Goal: Complete application form

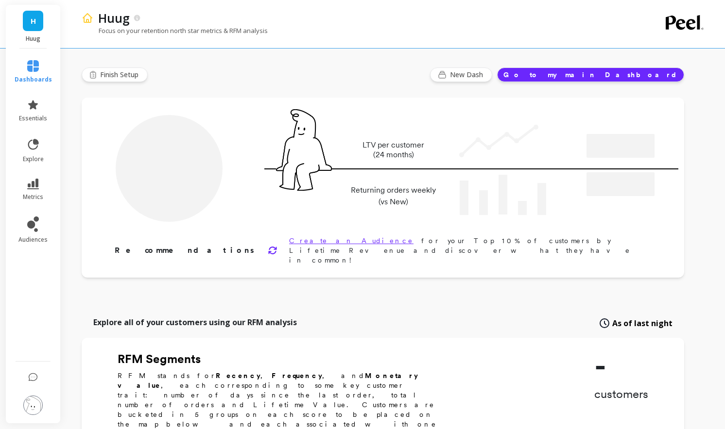
type input "Champions"
type input "1953"
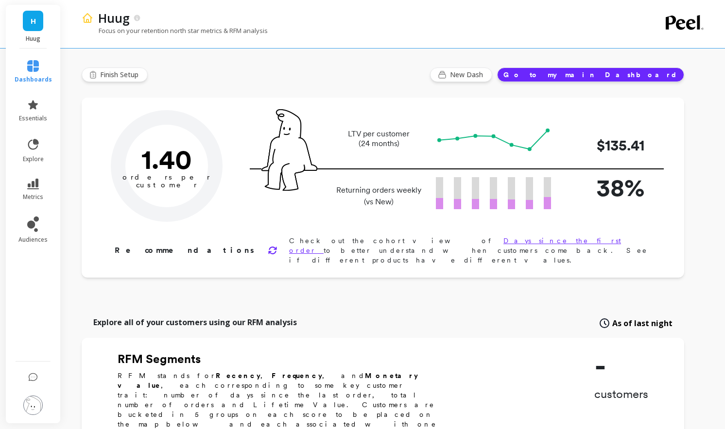
type input "Champions"
type input "1953"
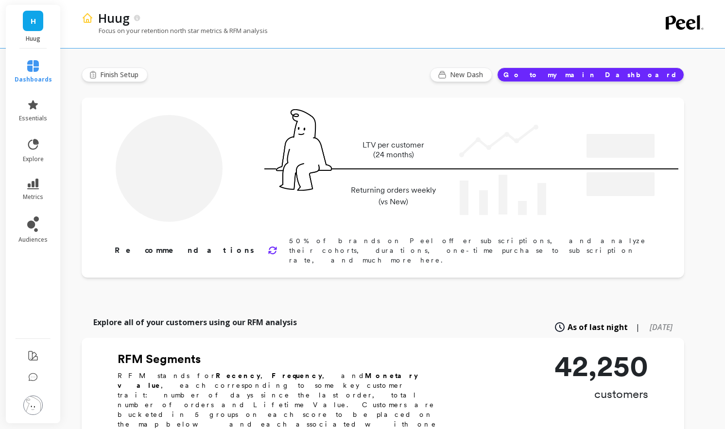
type input "Champions"
type input "1953"
